Goal: Check status: Check status

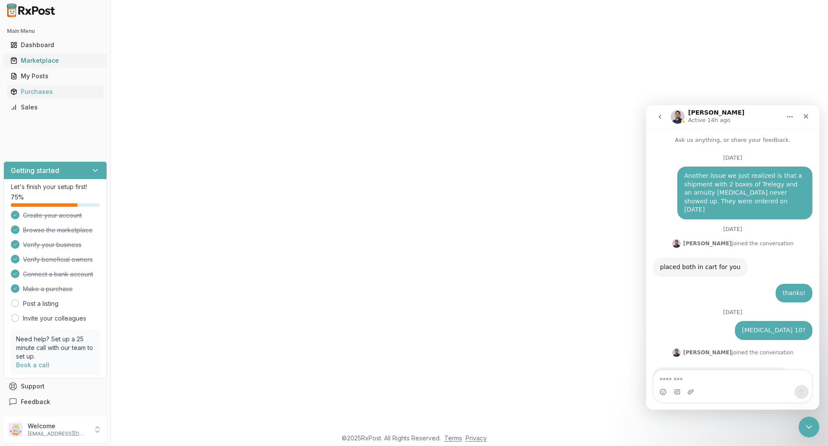
scroll to position [7648, 0]
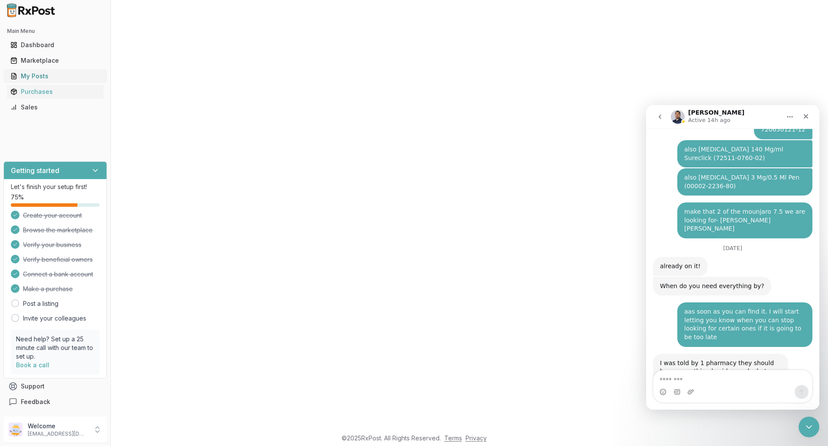
click at [42, 78] on div "My Posts" at bounding box center [55, 76] width 90 height 9
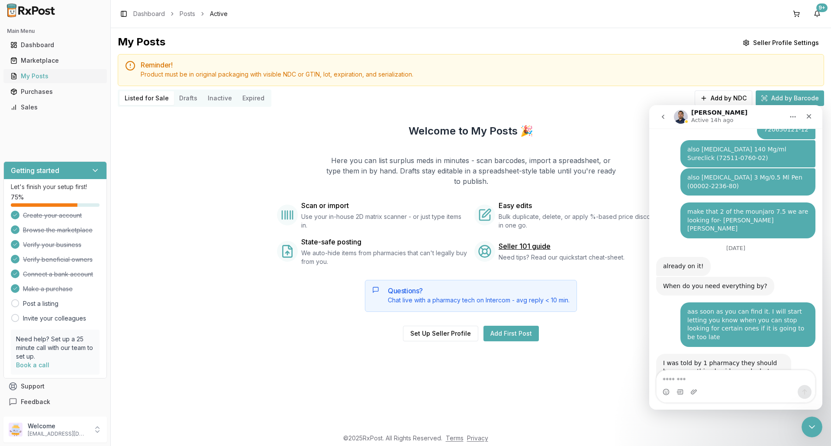
click at [39, 77] on div "My Posts" at bounding box center [55, 76] width 90 height 9
click at [26, 95] on div "Purchases" at bounding box center [55, 91] width 90 height 9
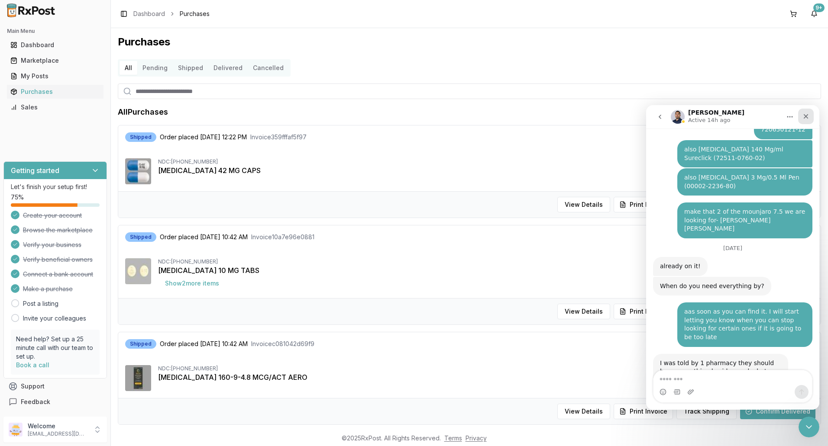
click at [808, 117] on icon "Close" at bounding box center [805, 116] width 7 height 7
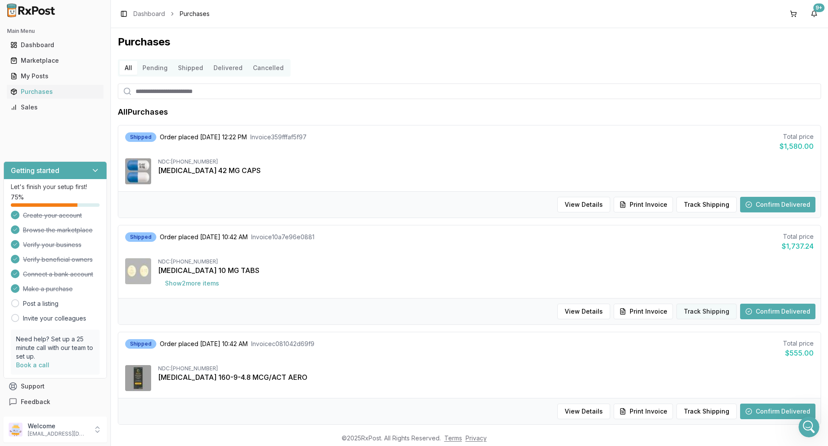
click at [712, 313] on button "Track Shipping" at bounding box center [706, 312] width 60 height 16
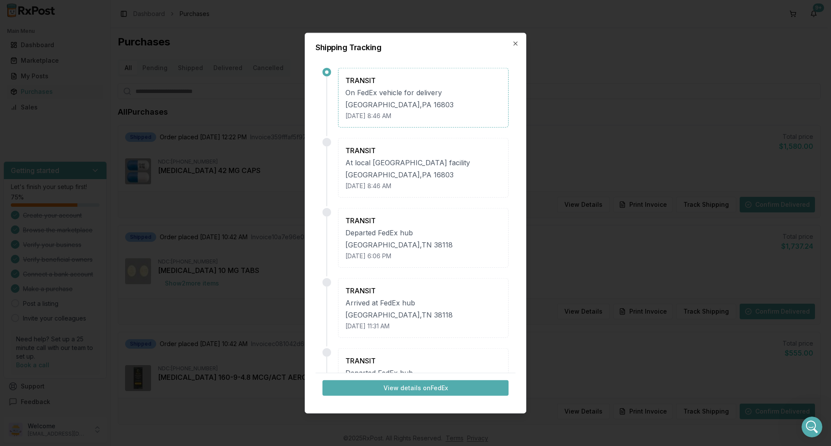
drag, startPoint x: 515, startPoint y: 41, endPoint x: 477, endPoint y: 42, distance: 38.1
click at [516, 41] on icon "button" at bounding box center [515, 43] width 7 height 7
